Goal: Find specific page/section: Find specific page/section

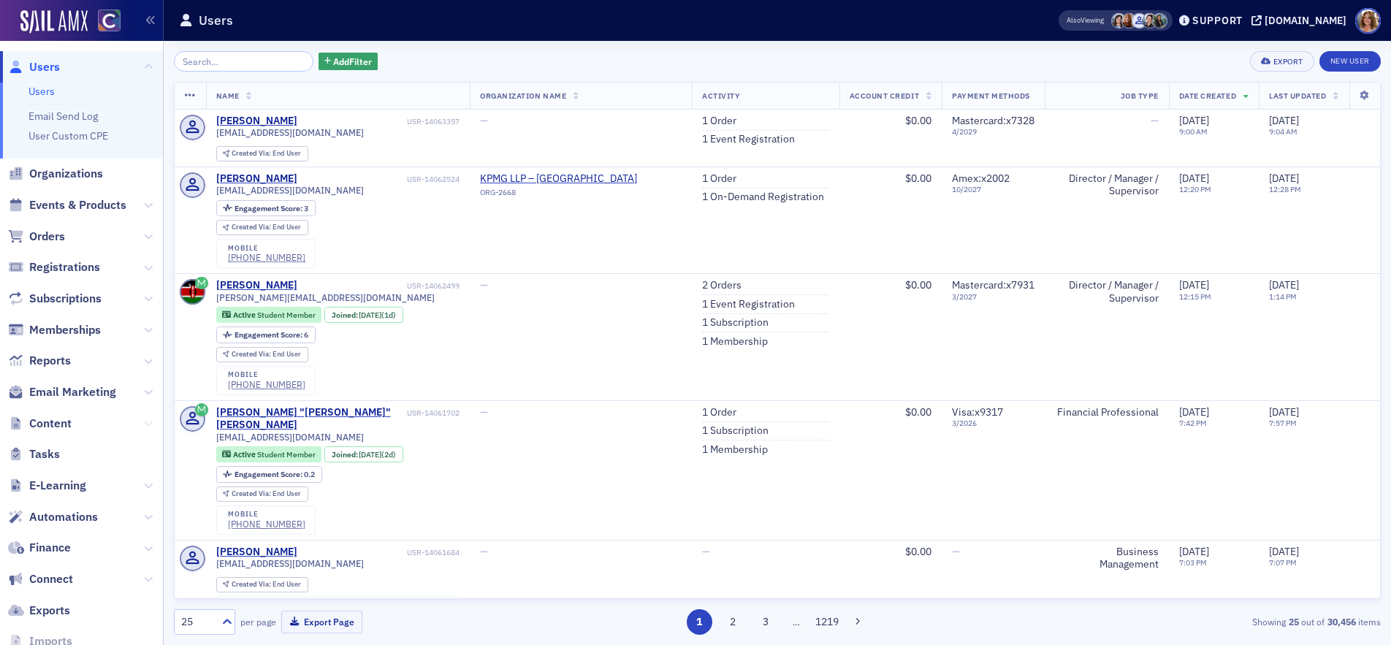
click at [145, 422] on icon at bounding box center [148, 423] width 9 height 9
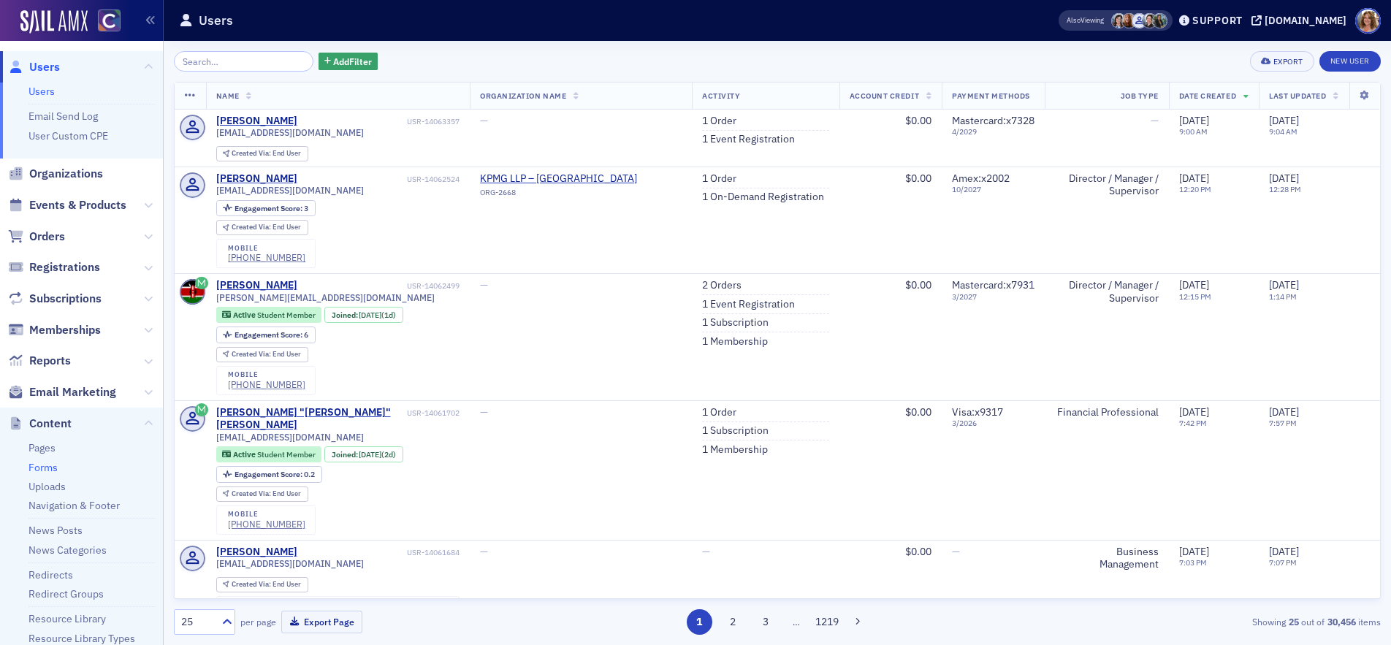
click at [47, 468] on link "Forms" at bounding box center [42, 467] width 29 height 13
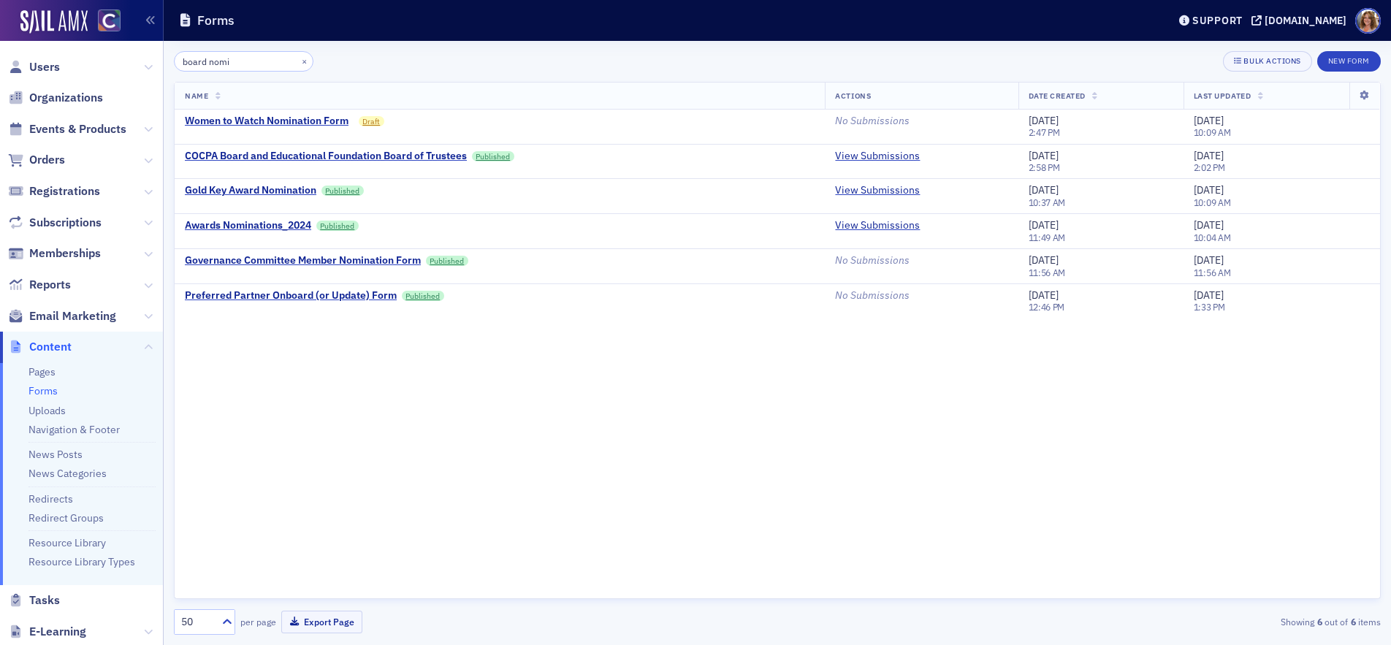
drag, startPoint x: 231, startPoint y: 61, endPoint x: 179, endPoint y: 59, distance: 51.9
click at [179, 59] on input "board nomi" at bounding box center [244, 61] width 140 height 20
type input "board nomi"
click at [298, 61] on button "×" at bounding box center [304, 60] width 13 height 13
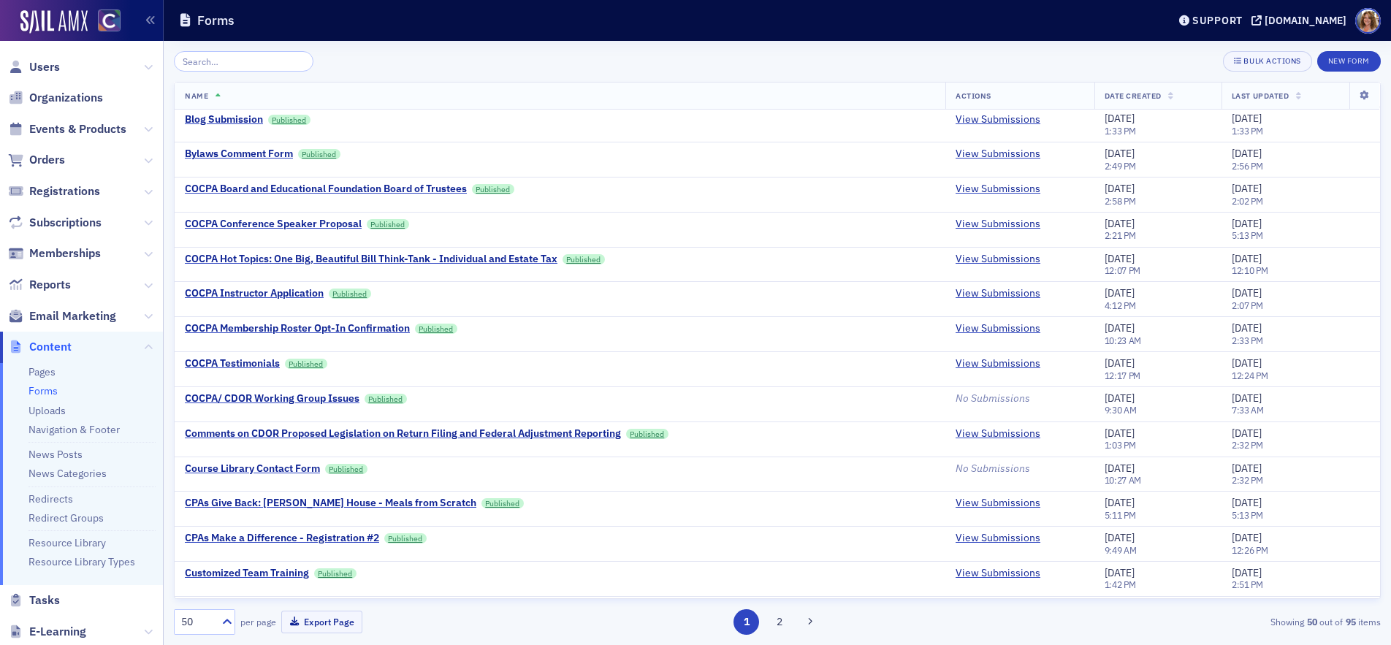
scroll to position [633, 0]
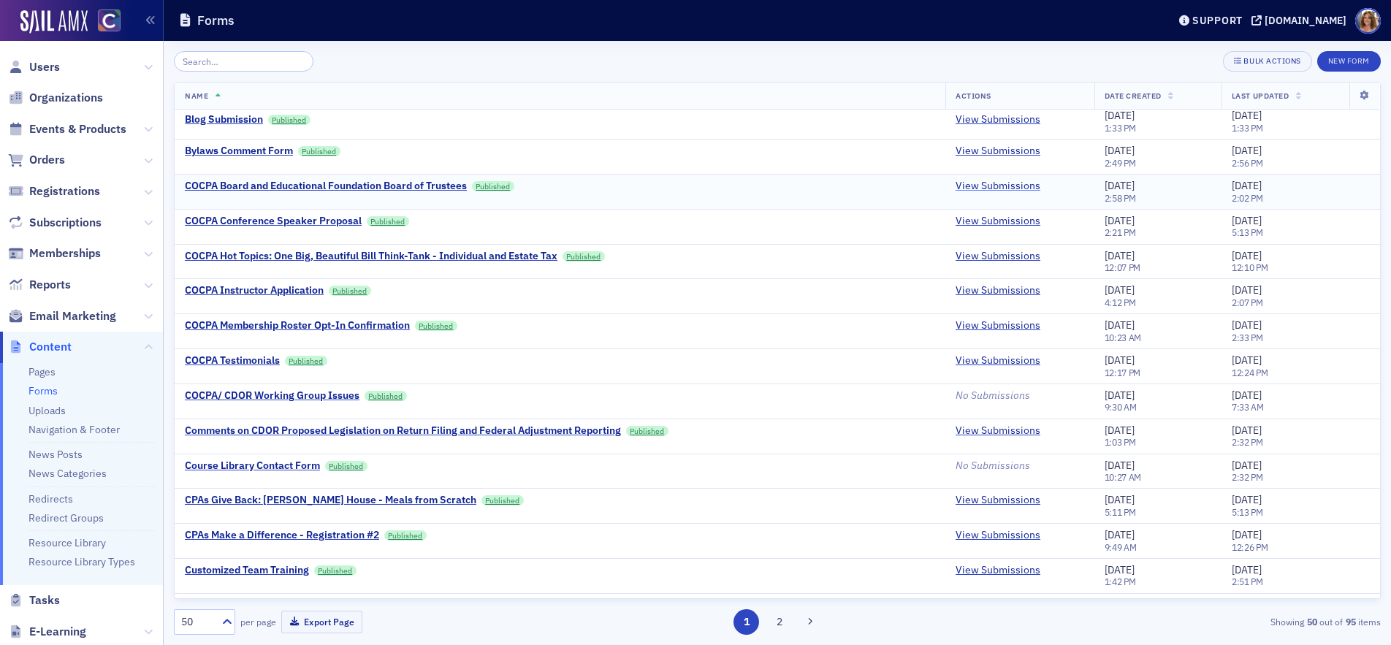
click at [983, 183] on link "View Submissions" at bounding box center [998, 186] width 85 height 13
